Goal: Task Accomplishment & Management: Use online tool/utility

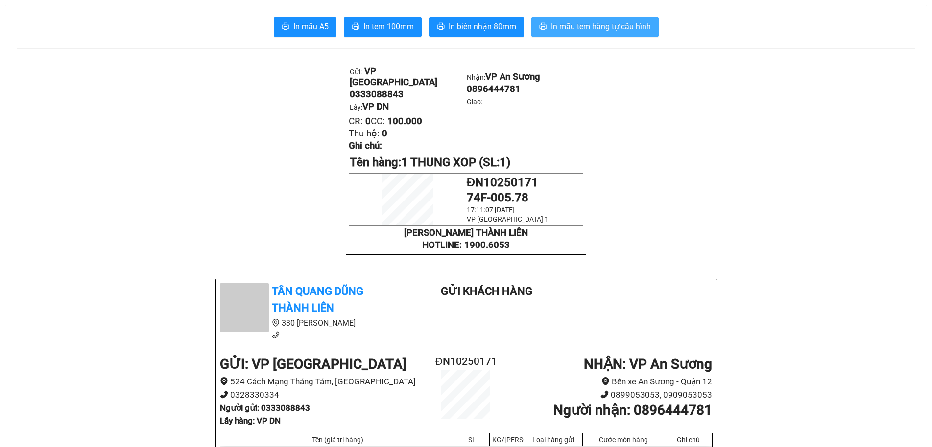
click at [632, 24] on span "In mẫu tem hàng tự cấu hình" at bounding box center [601, 27] width 100 height 12
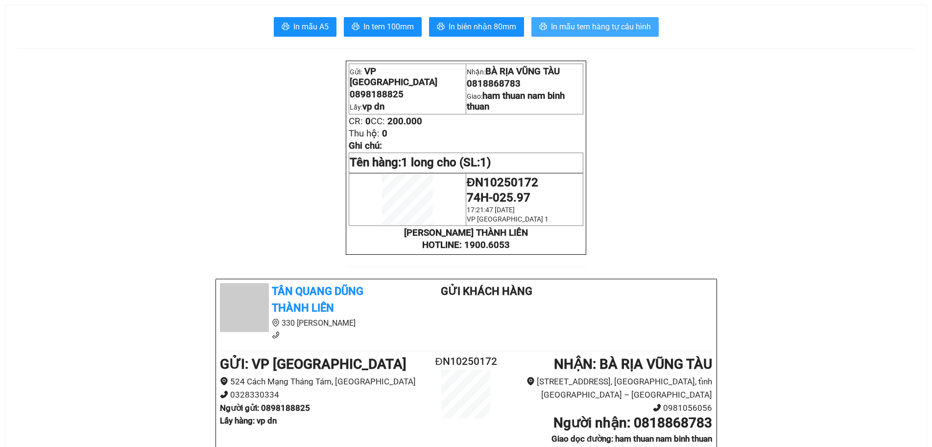
click at [613, 30] on span "In mẫu tem hàng tự cấu hình" at bounding box center [601, 27] width 100 height 12
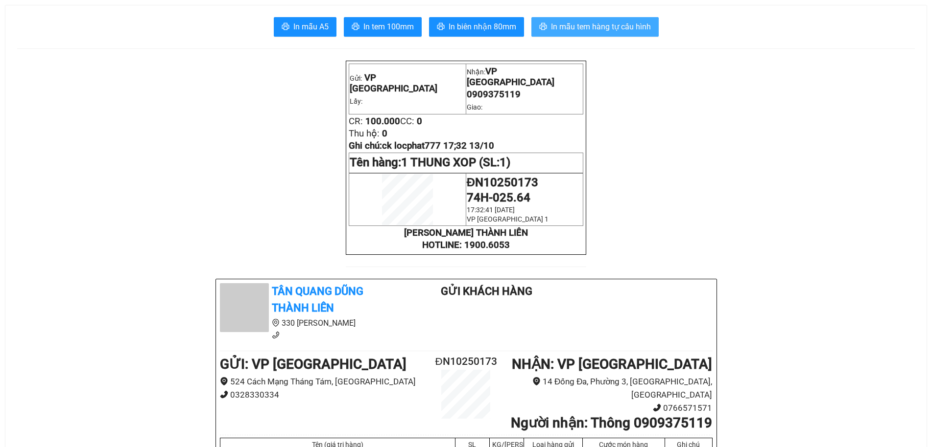
click at [584, 23] on span "In mẫu tem hàng tự cấu hình" at bounding box center [601, 27] width 100 height 12
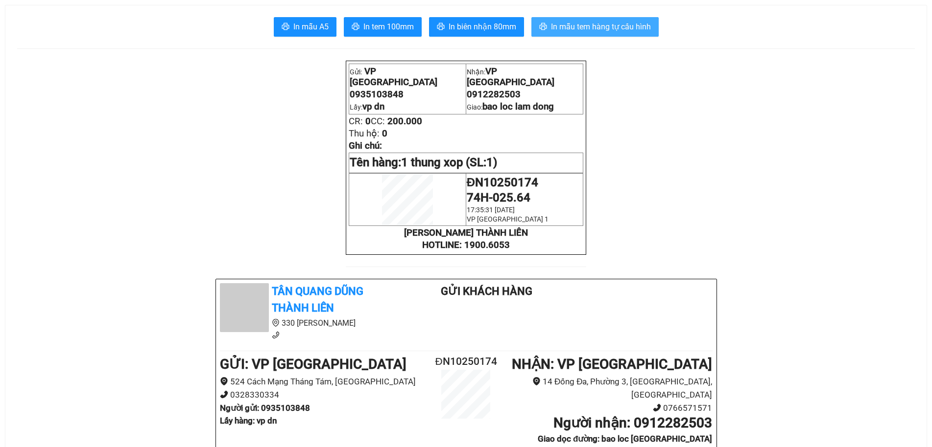
click at [624, 25] on span "In mẫu tem hàng tự cấu hình" at bounding box center [601, 27] width 100 height 12
click at [578, 26] on span "In mẫu tem hàng tự cấu hình" at bounding box center [601, 27] width 100 height 12
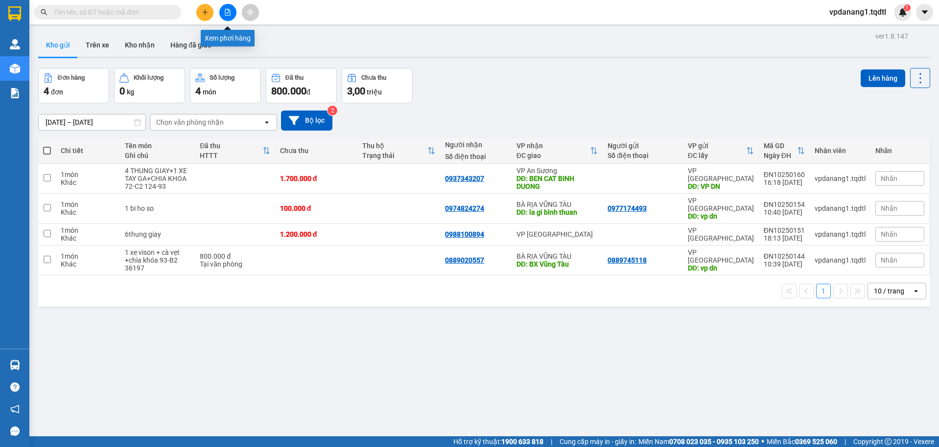
click at [227, 11] on icon "file-add" at bounding box center [227, 12] width 7 height 7
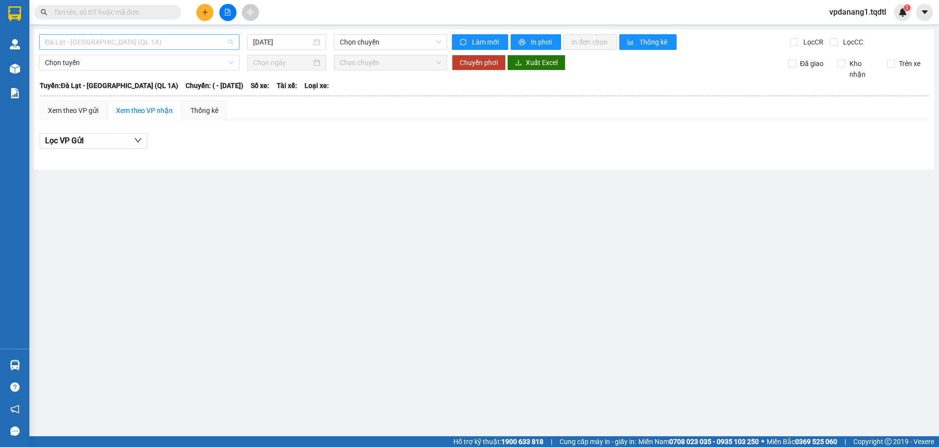
click at [167, 42] on span "Đà Lạt - [GEOGRAPHIC_DATA] (QL 1A)" at bounding box center [139, 42] width 188 height 15
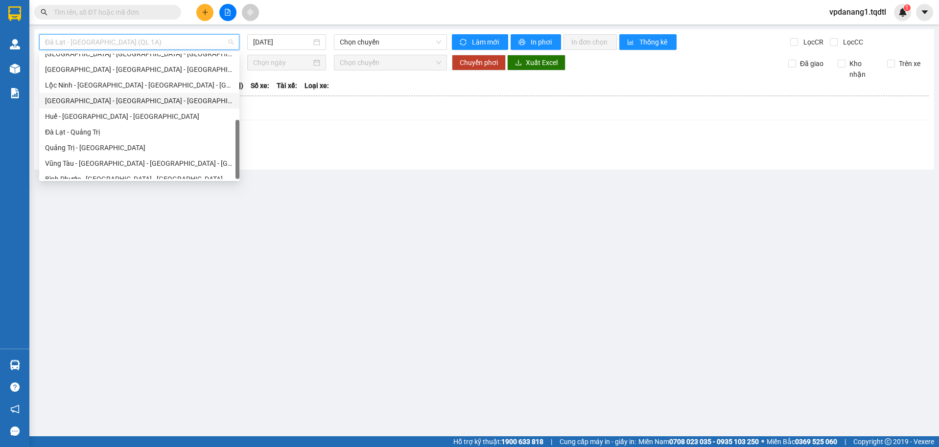
scroll to position [196, 0]
click at [106, 141] on div "Quảng Trị - Đà Lạt" at bounding box center [139, 148] width 200 height 16
type input "[DATE]"
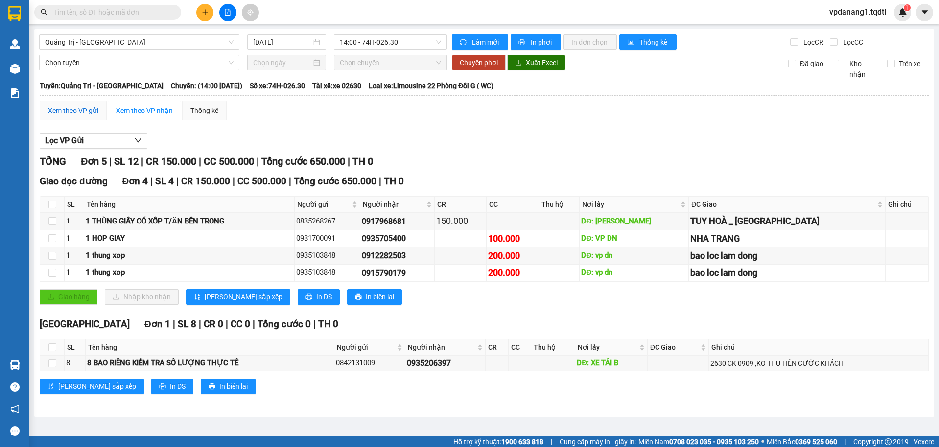
click at [79, 112] on div "Xem theo VP gửi" at bounding box center [73, 110] width 50 height 11
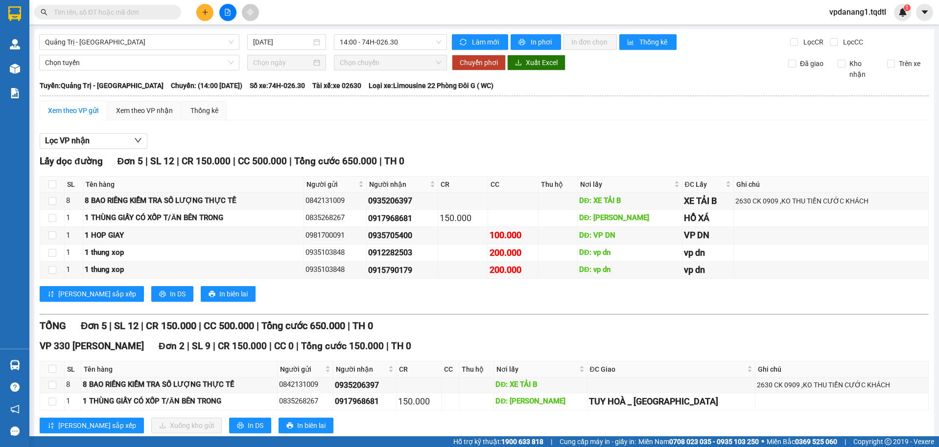
scroll to position [150, 0]
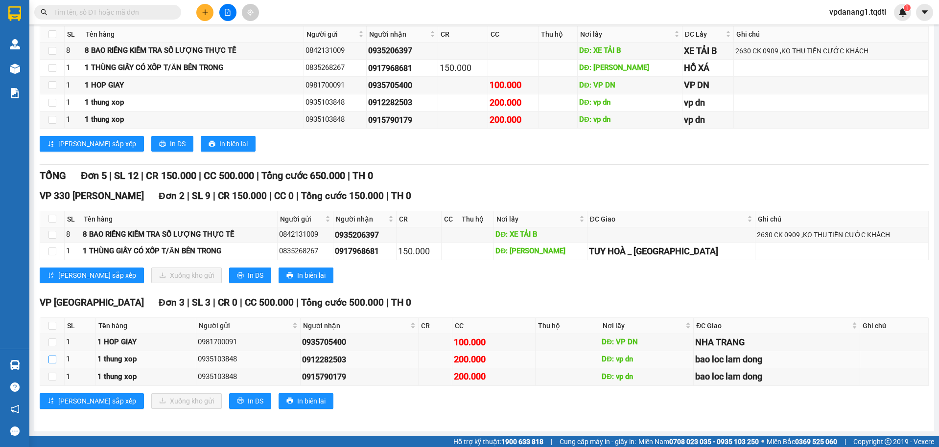
click at [51, 361] on input "checkbox" at bounding box center [52, 360] width 8 height 8
checkbox input "true"
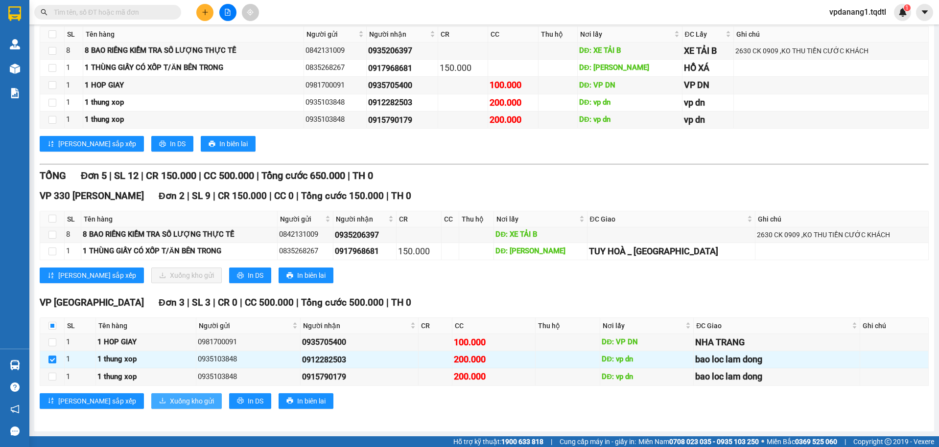
click at [170, 401] on span "Xuống kho gửi" at bounding box center [192, 401] width 44 height 11
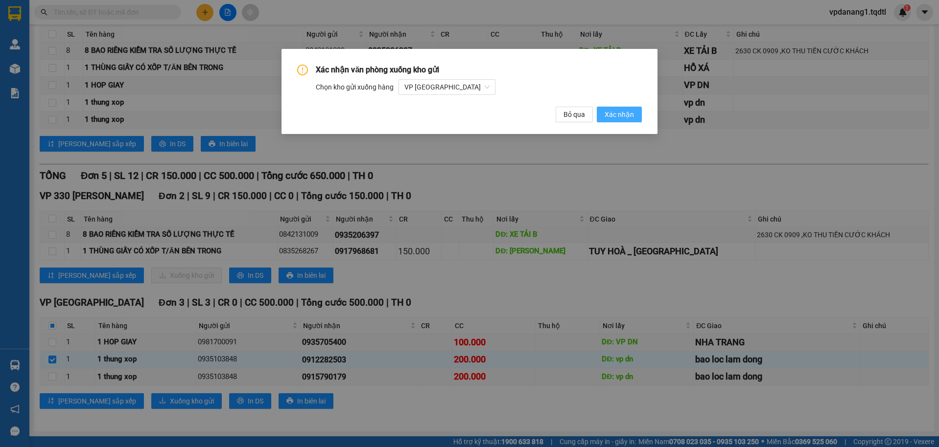
click at [621, 117] on span "Xác nhận" at bounding box center [619, 114] width 29 height 11
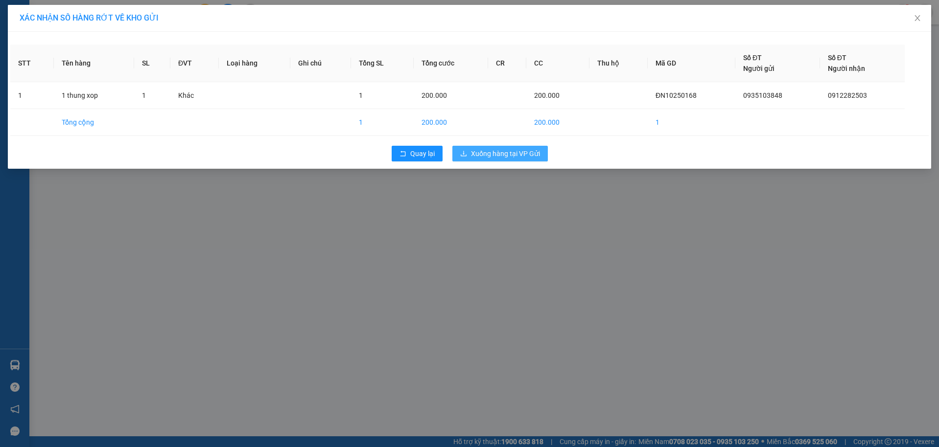
click at [537, 147] on button "Xuống hàng tại VP Gửi" at bounding box center [499, 154] width 95 height 16
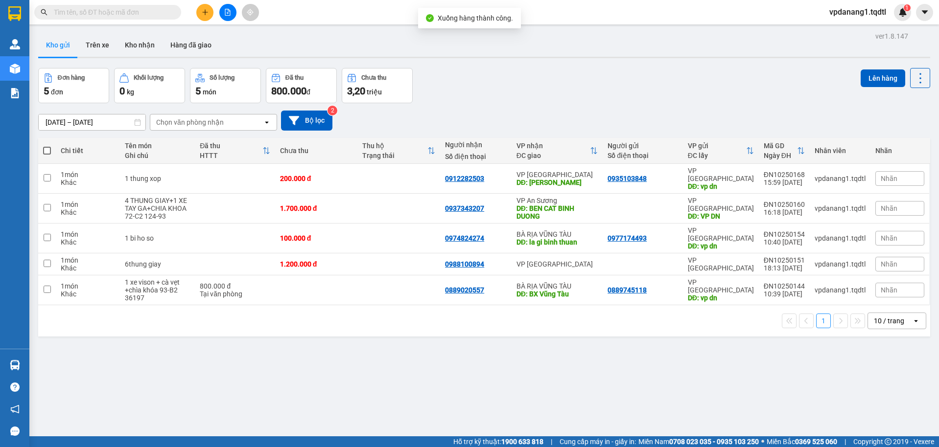
click at [227, 15] on icon "file-add" at bounding box center [227, 12] width 7 height 7
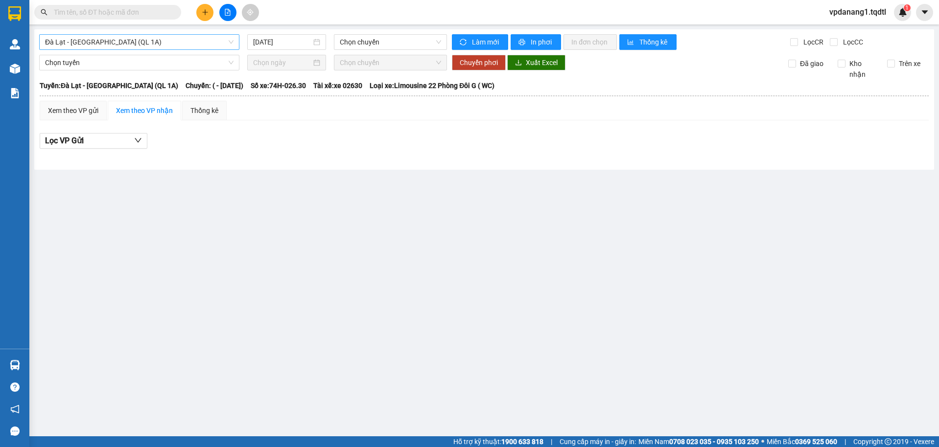
click at [142, 46] on span "Đà Lạt - Sài Gòn (QL 1A)" at bounding box center [139, 42] width 188 height 15
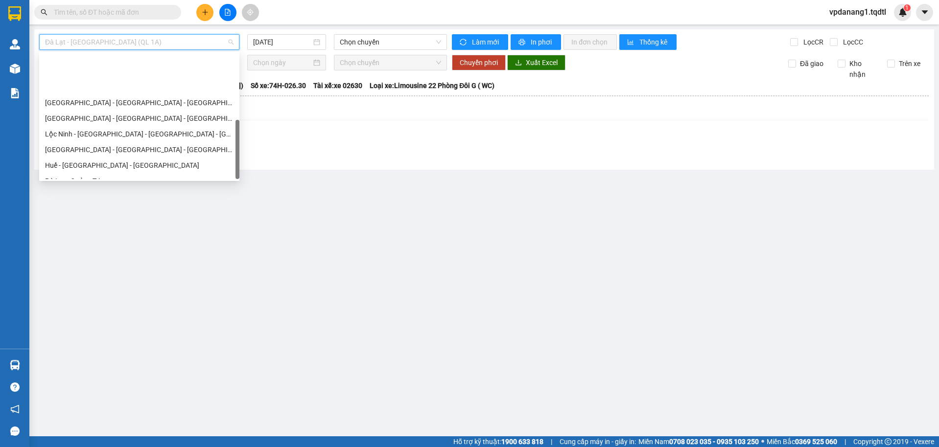
scroll to position [204, 0]
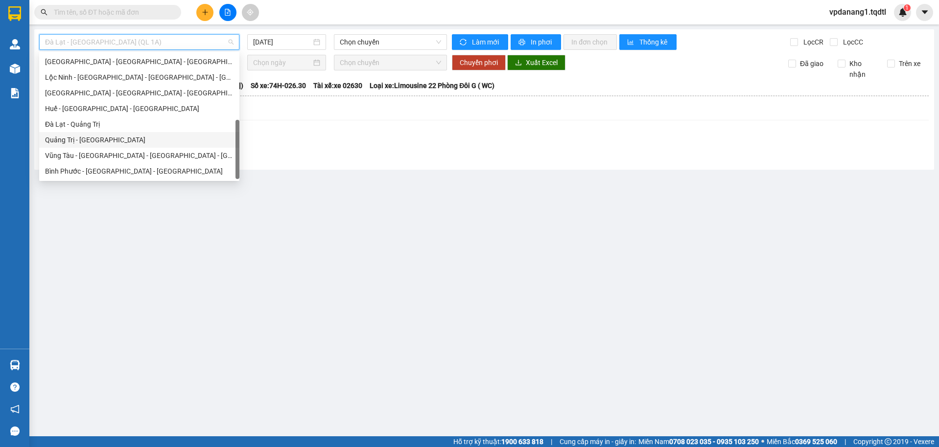
click at [98, 140] on div "Quảng Trị - Đà Lạt" at bounding box center [139, 140] width 188 height 11
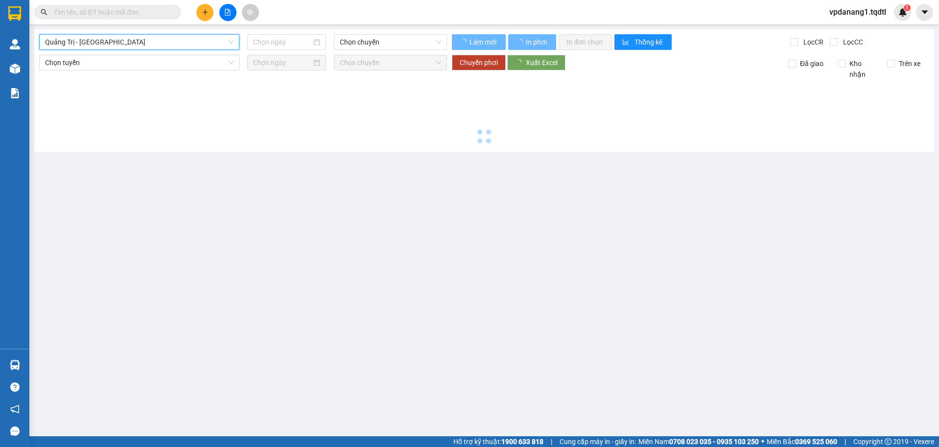
type input "[DATE]"
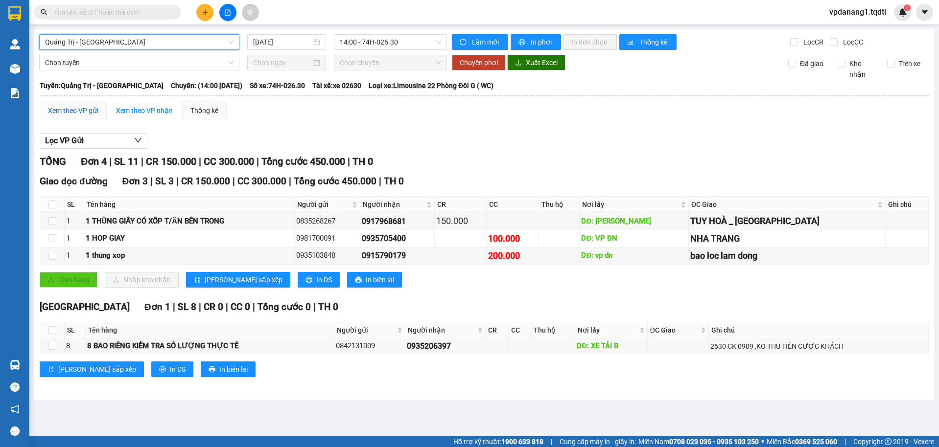
click at [69, 108] on div "Xem theo VP gửi" at bounding box center [73, 110] width 50 height 11
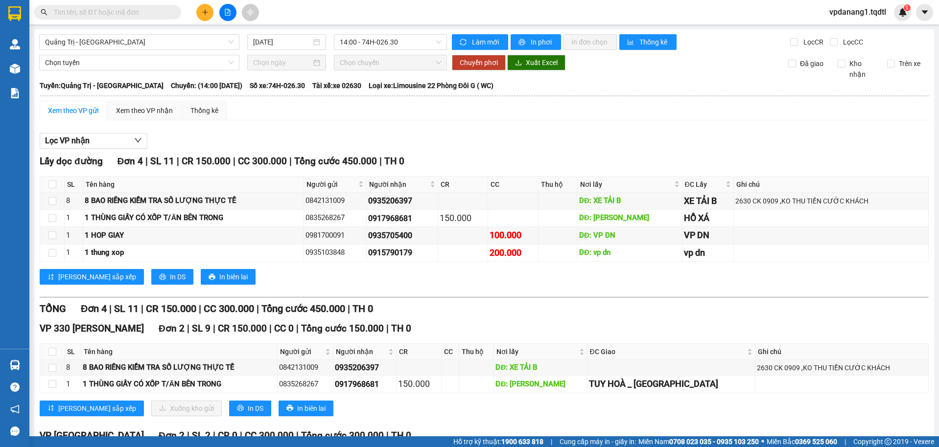
scroll to position [116, 0]
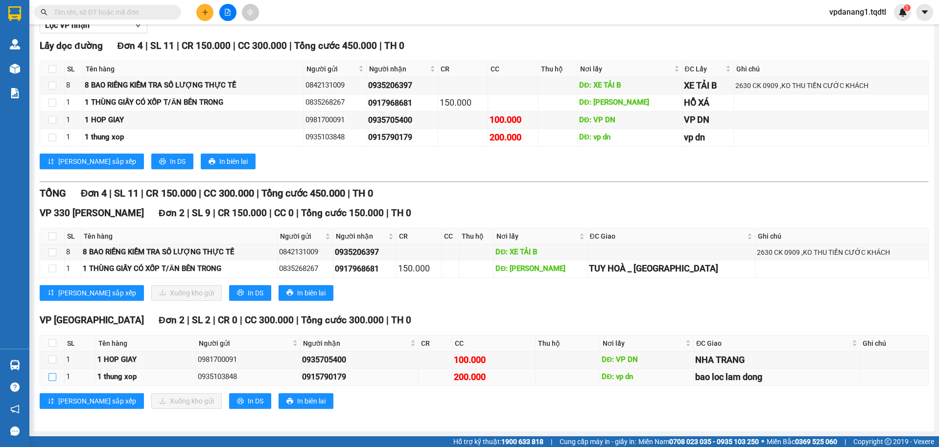
click at [50, 378] on input "checkbox" at bounding box center [52, 378] width 8 height 8
checkbox input "true"
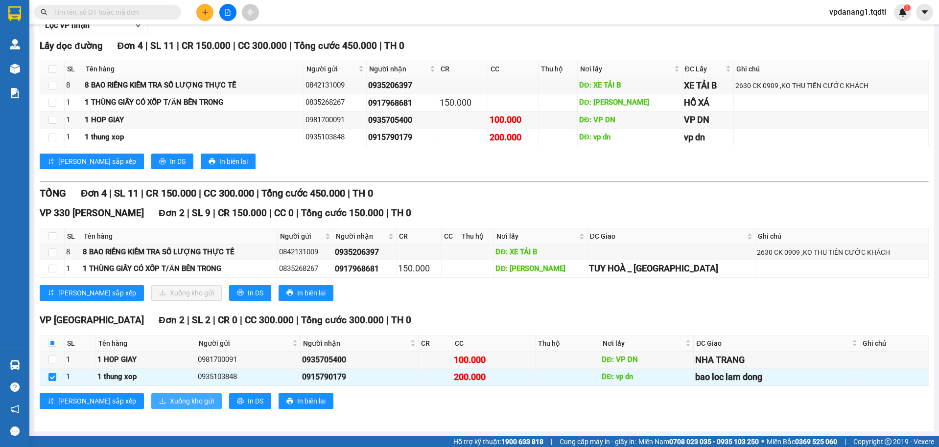
click at [170, 400] on span "Xuống kho gửi" at bounding box center [192, 401] width 44 height 11
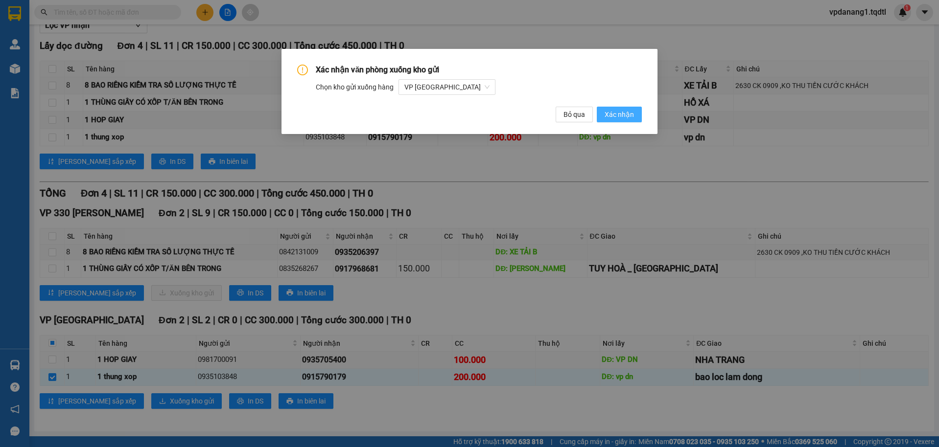
click at [630, 113] on span "Xác nhận" at bounding box center [619, 114] width 29 height 11
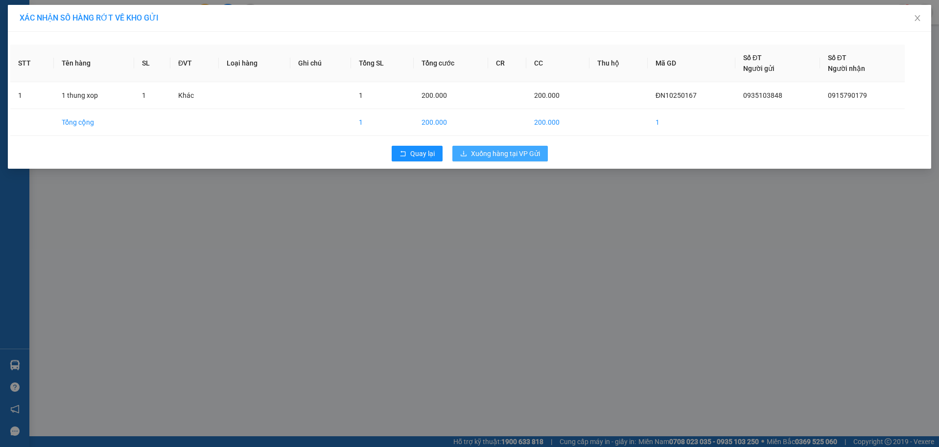
click at [527, 150] on span "Xuống hàng tại VP Gửi" at bounding box center [505, 153] width 69 height 11
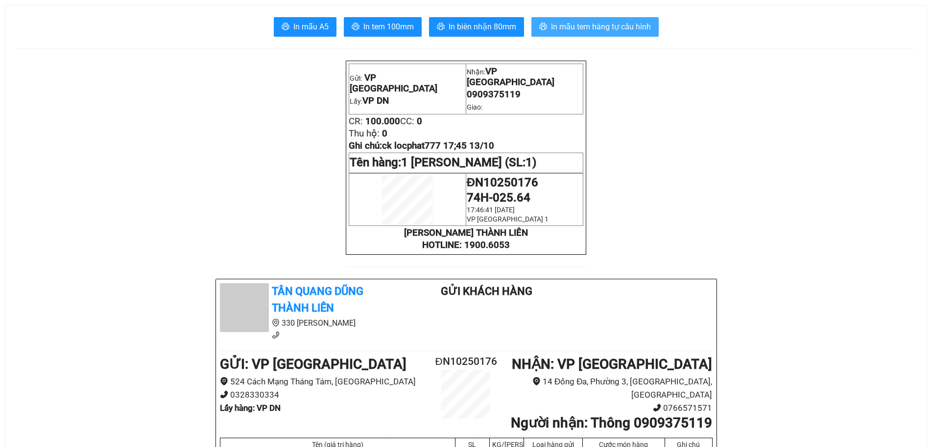
click at [624, 24] on span "In mẫu tem hàng tự cấu hình" at bounding box center [601, 27] width 100 height 12
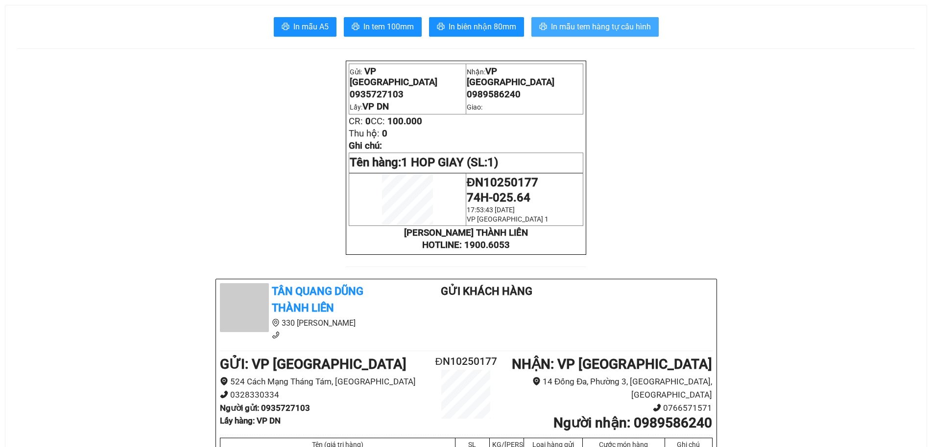
click at [612, 21] on span "In mẫu tem hàng tự cấu hình" at bounding box center [601, 27] width 100 height 12
